Goal: Navigation & Orientation: Find specific page/section

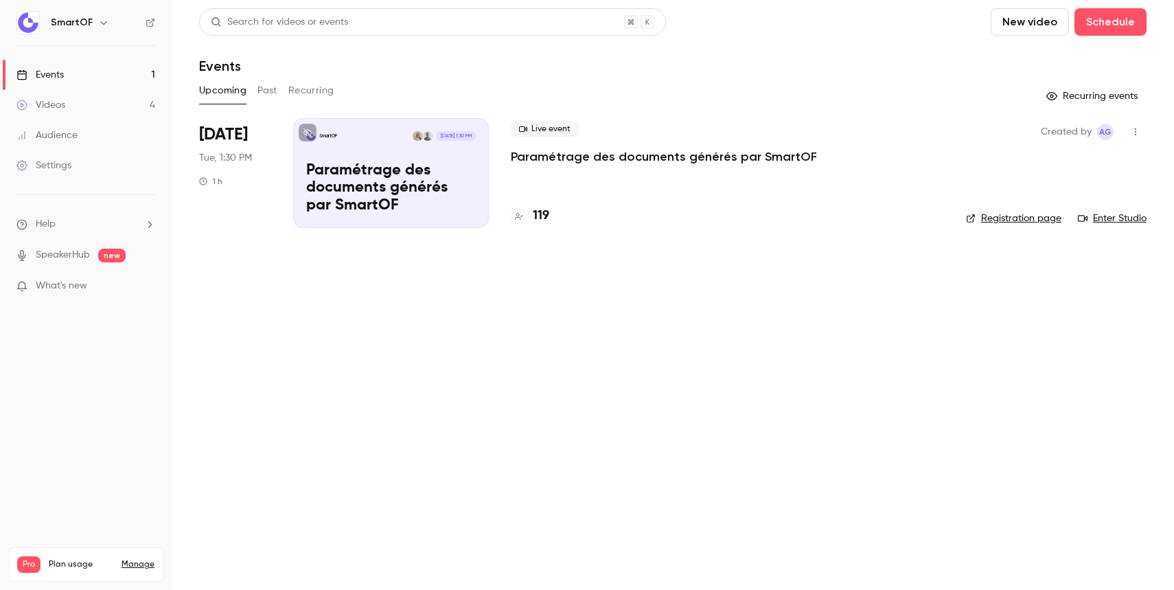
click at [105, 286] on p "What's new" at bounding box center [74, 286] width 117 height 14
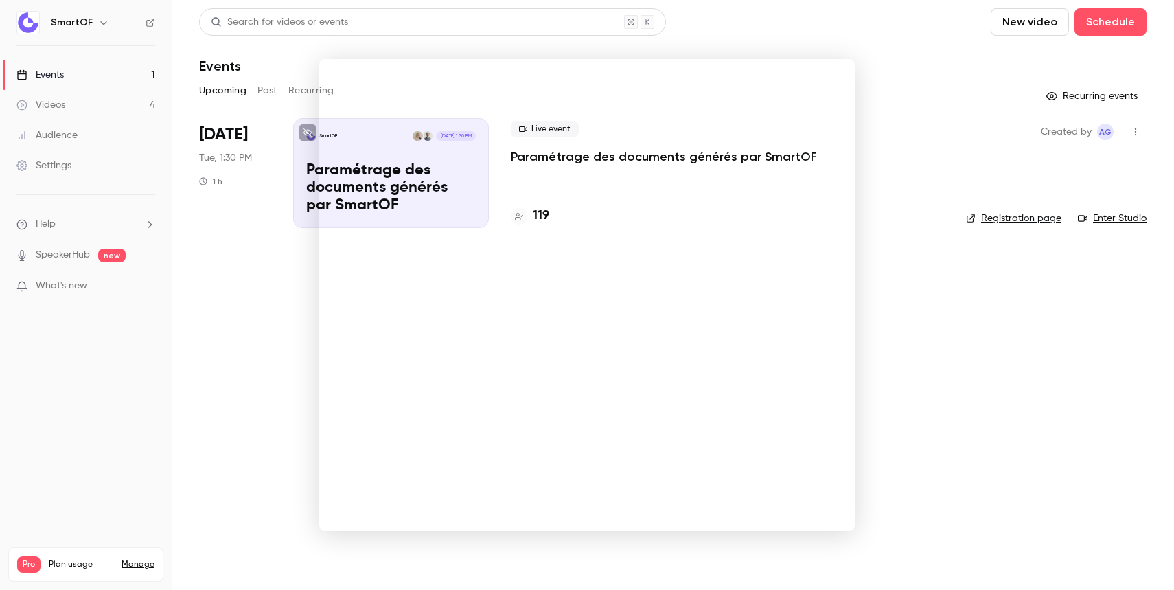
click at [266, 292] on div at bounding box center [587, 295] width 1174 height 590
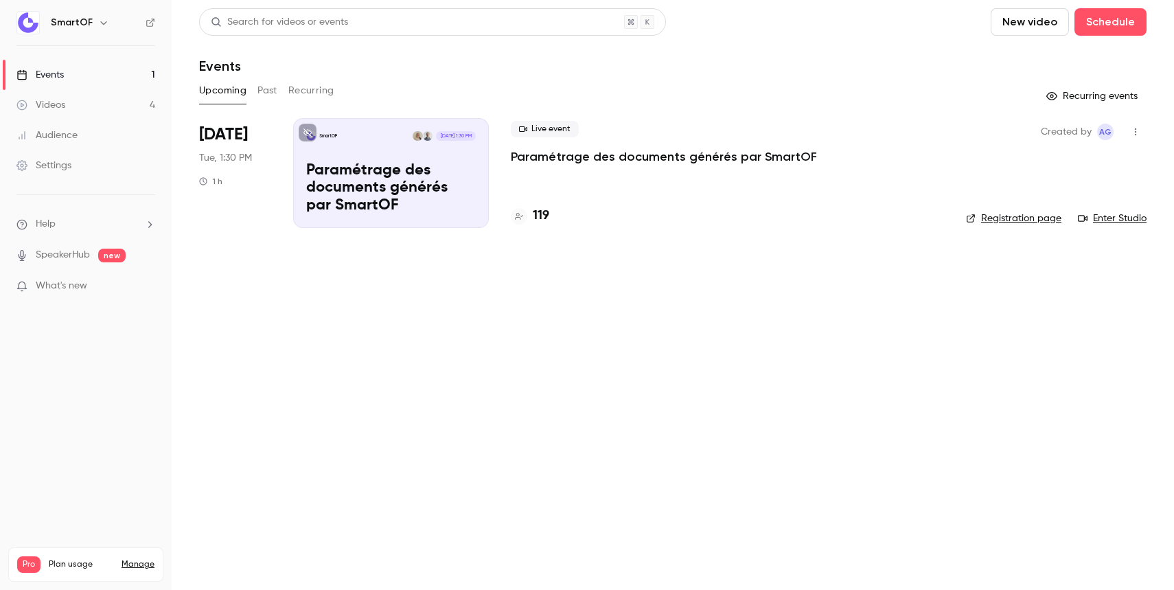
click at [87, 139] on link "Audience" at bounding box center [86, 135] width 172 height 30
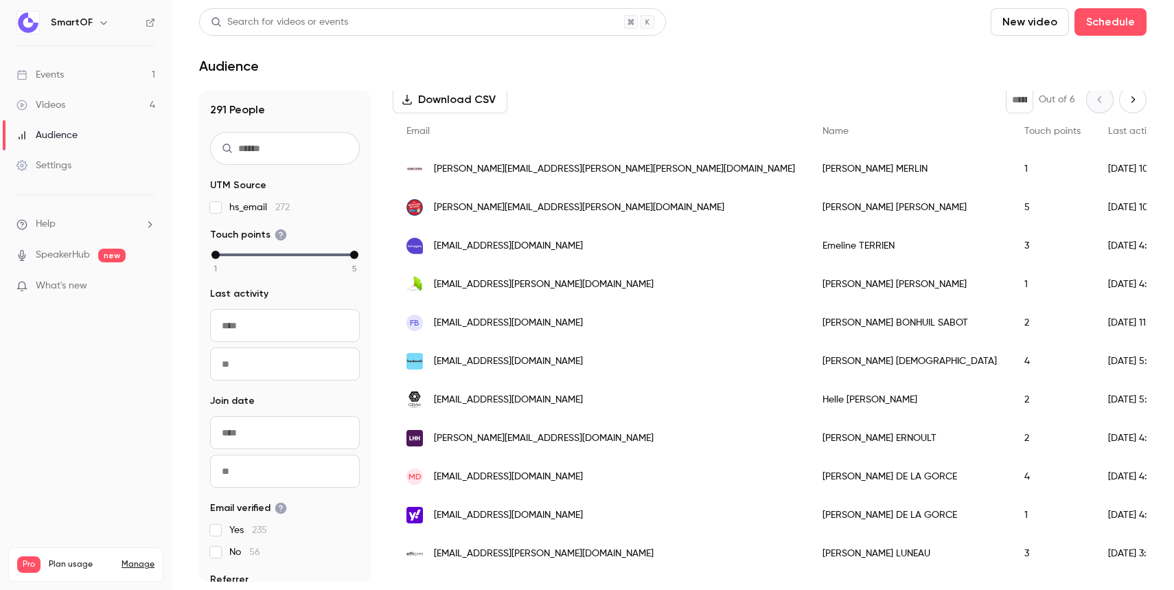
scroll to position [203, 0]
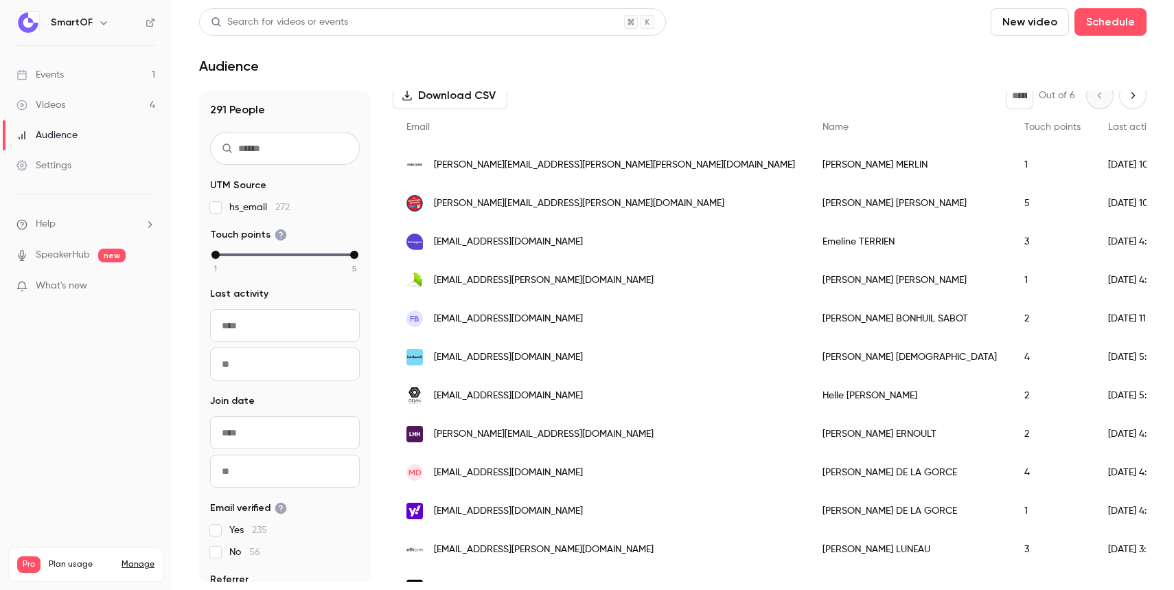
click at [80, 84] on link "Events 1" at bounding box center [86, 75] width 172 height 30
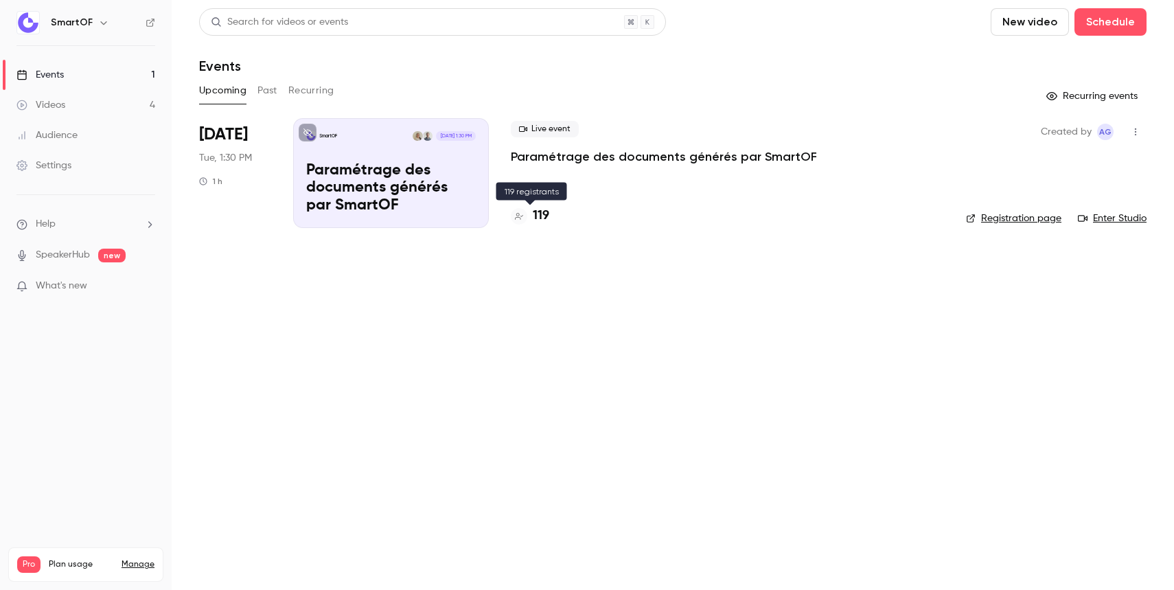
click at [537, 216] on h4 "119" at bounding box center [541, 216] width 16 height 19
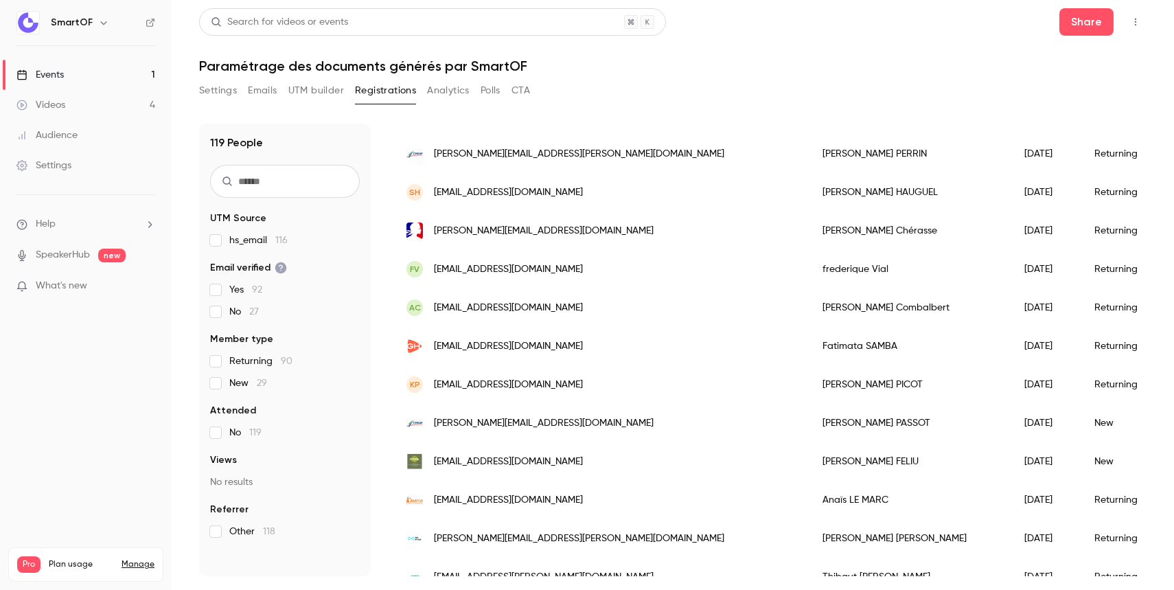
scroll to position [1050, 0]
